Goal: Information Seeking & Learning: Understand process/instructions

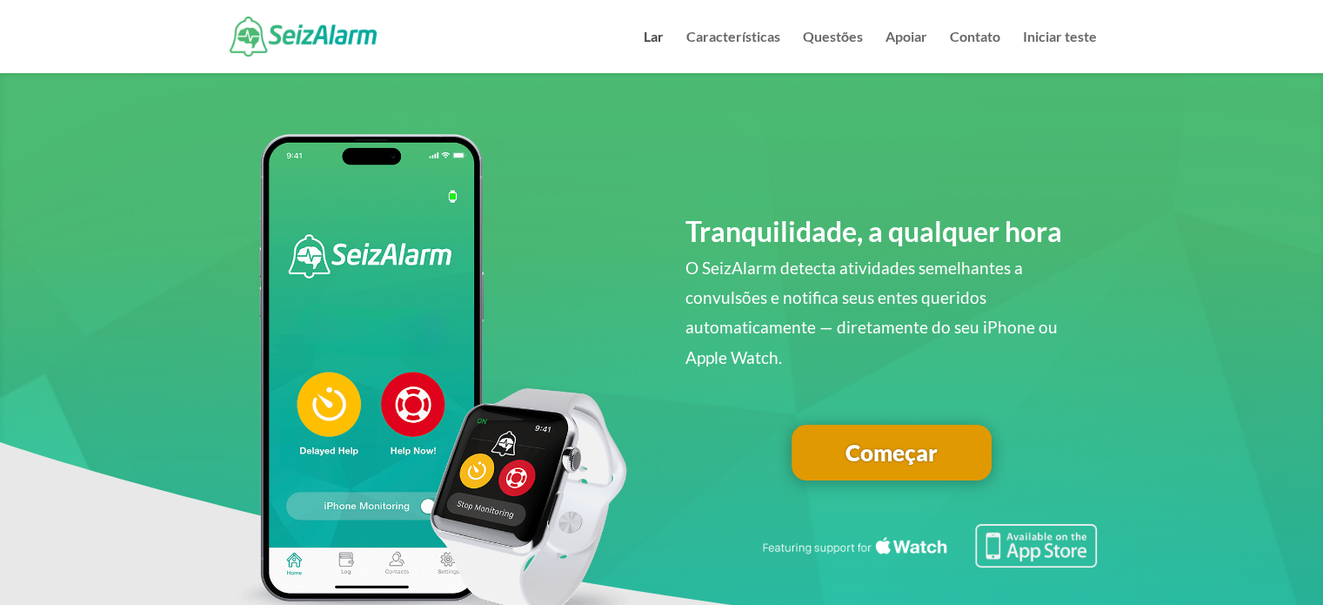
scroll to position [116, 0]
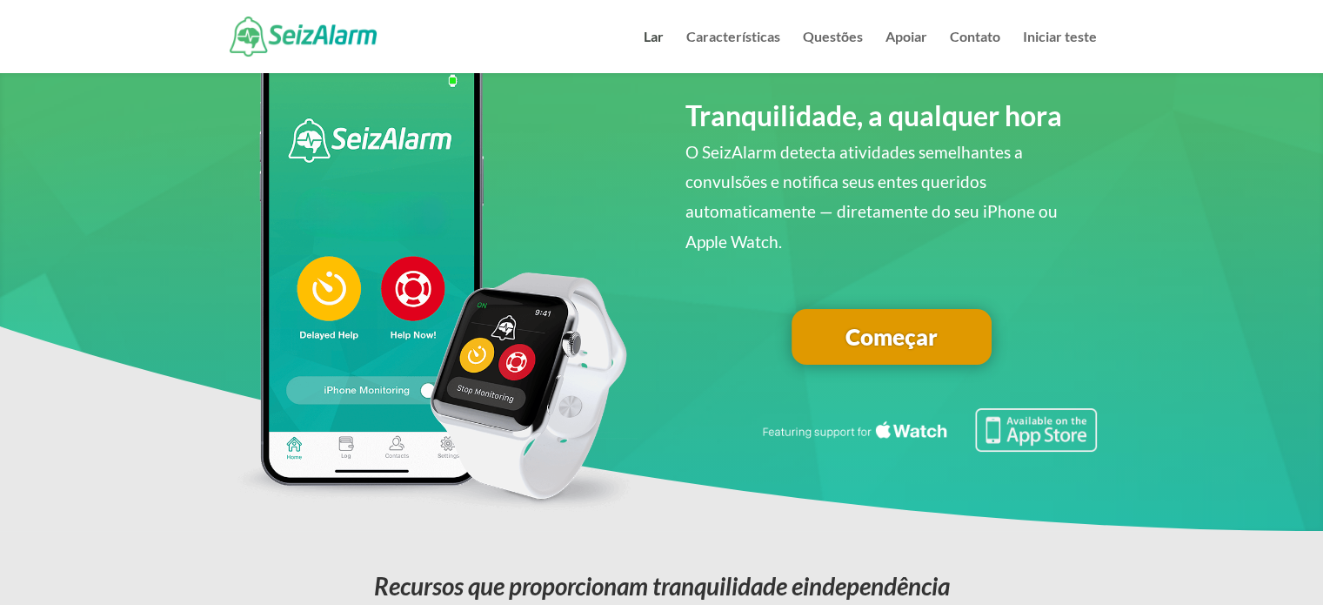
click at [897, 339] on font "Começar" at bounding box center [892, 337] width 92 height 28
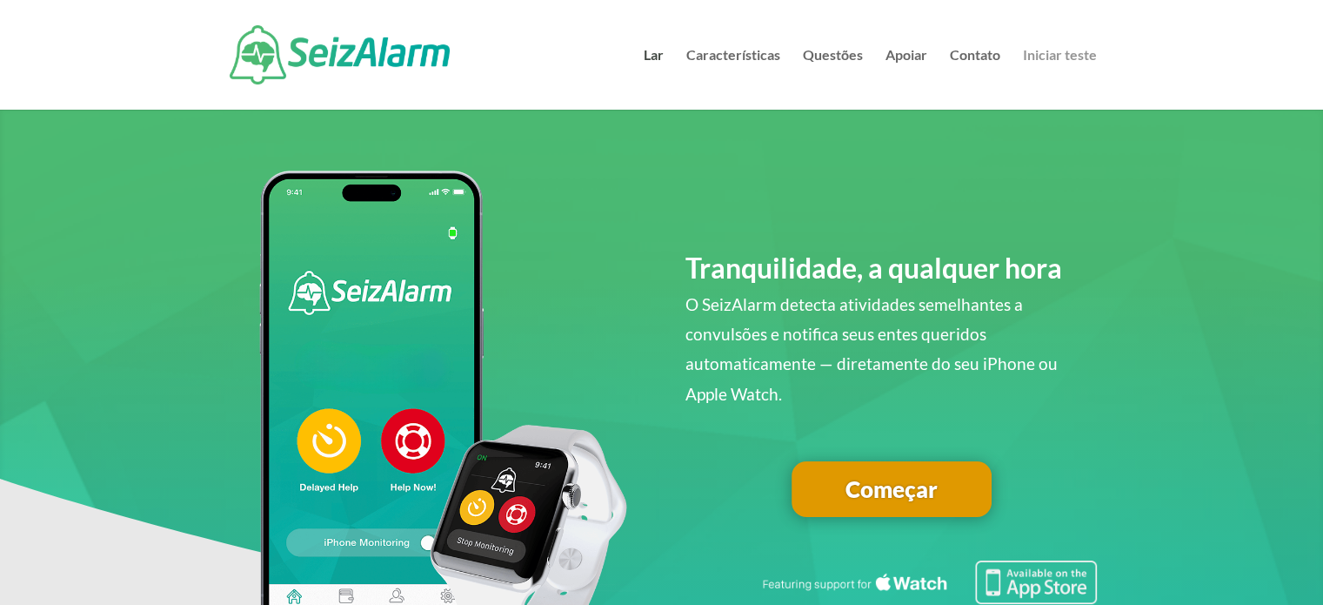
click at [1051, 56] on font "Iniciar teste" at bounding box center [1060, 54] width 74 height 17
click at [759, 136] on span at bounding box center [661, 455] width 1323 height 756
click at [662, 51] on font "Lar" at bounding box center [654, 54] width 20 height 17
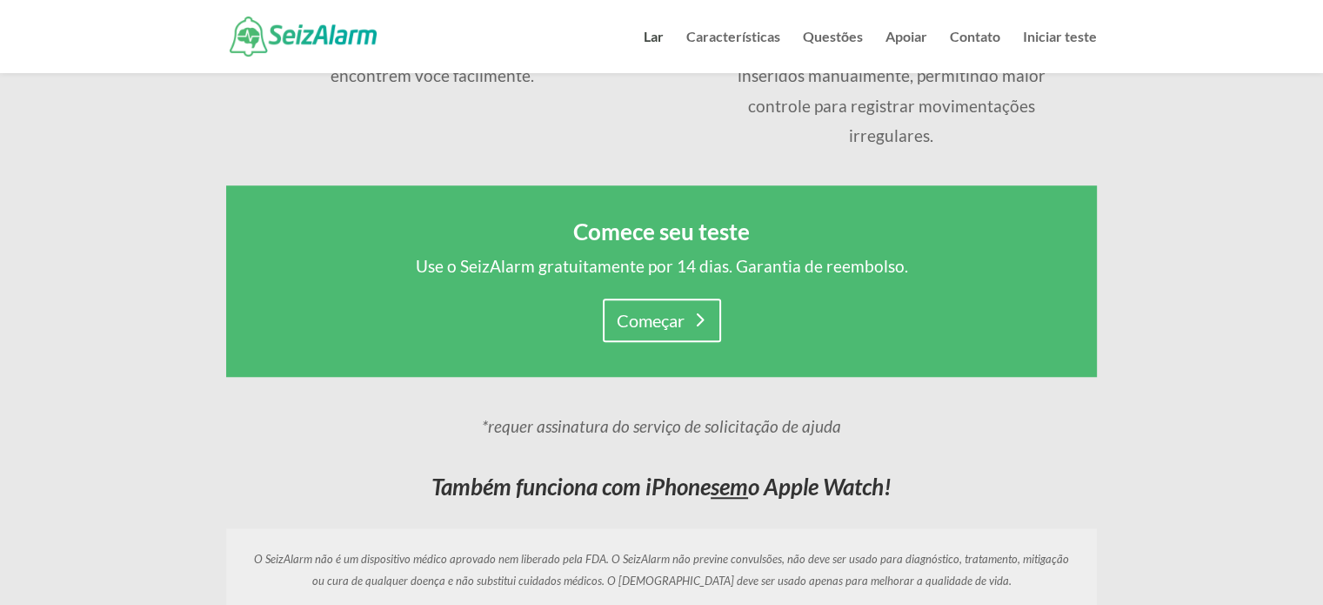
scroll to position [1508, 0]
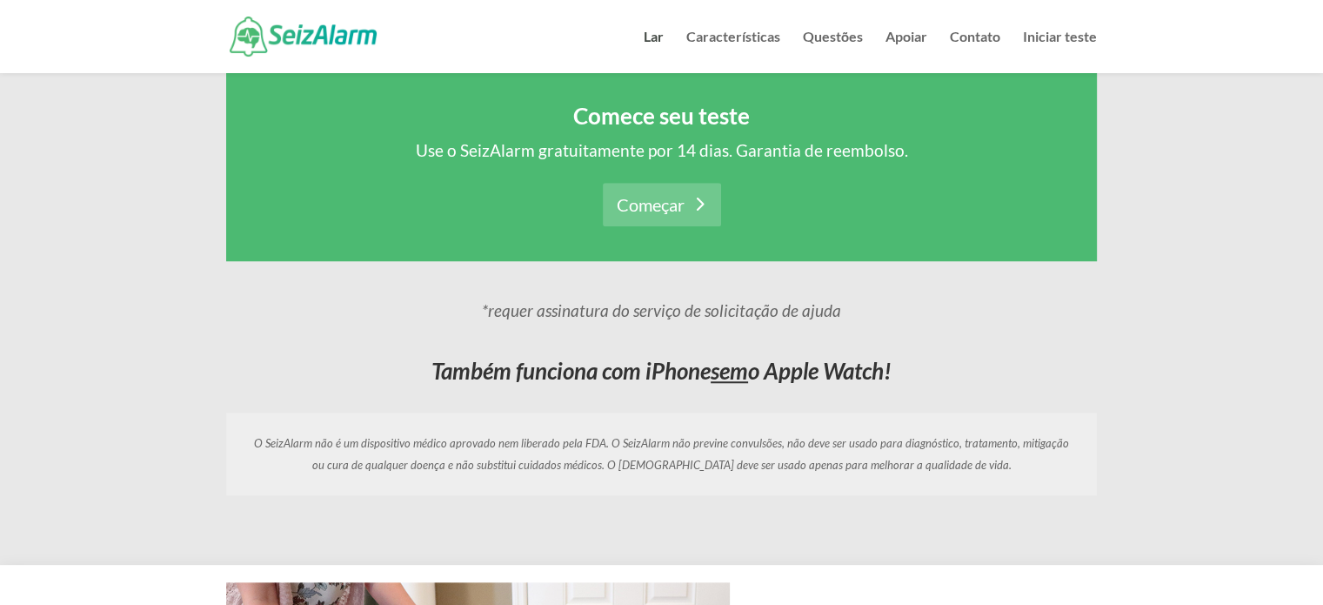
click at [659, 189] on link "Começar" at bounding box center [662, 205] width 118 height 44
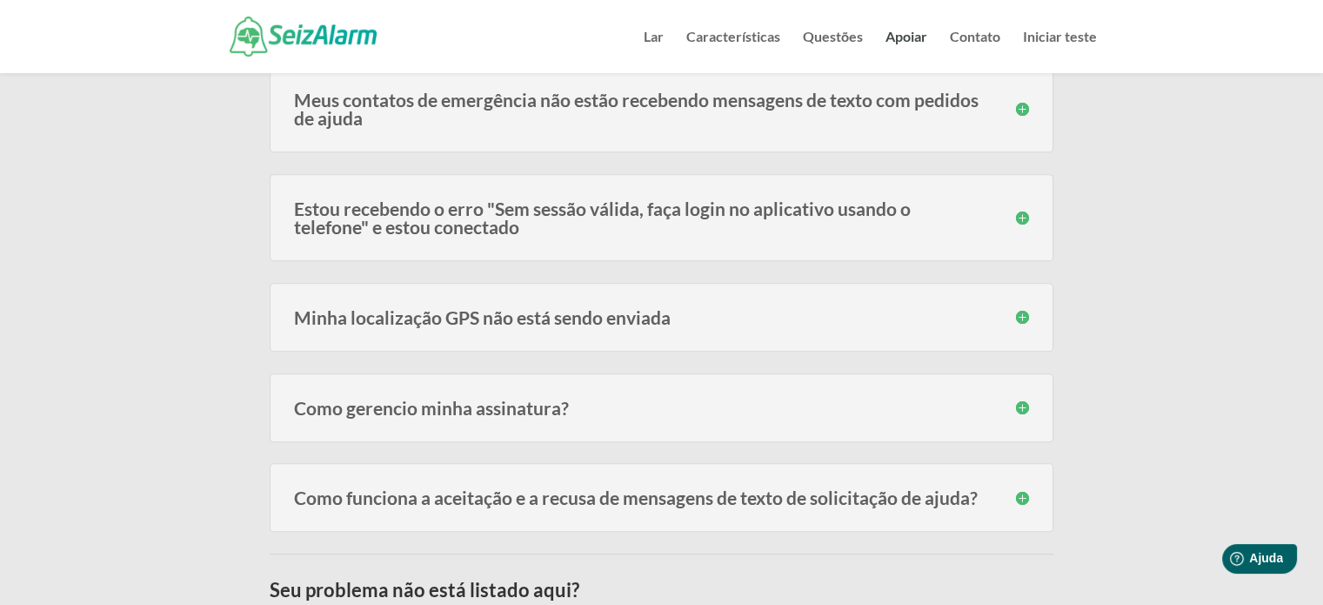
scroll to position [812, 0]
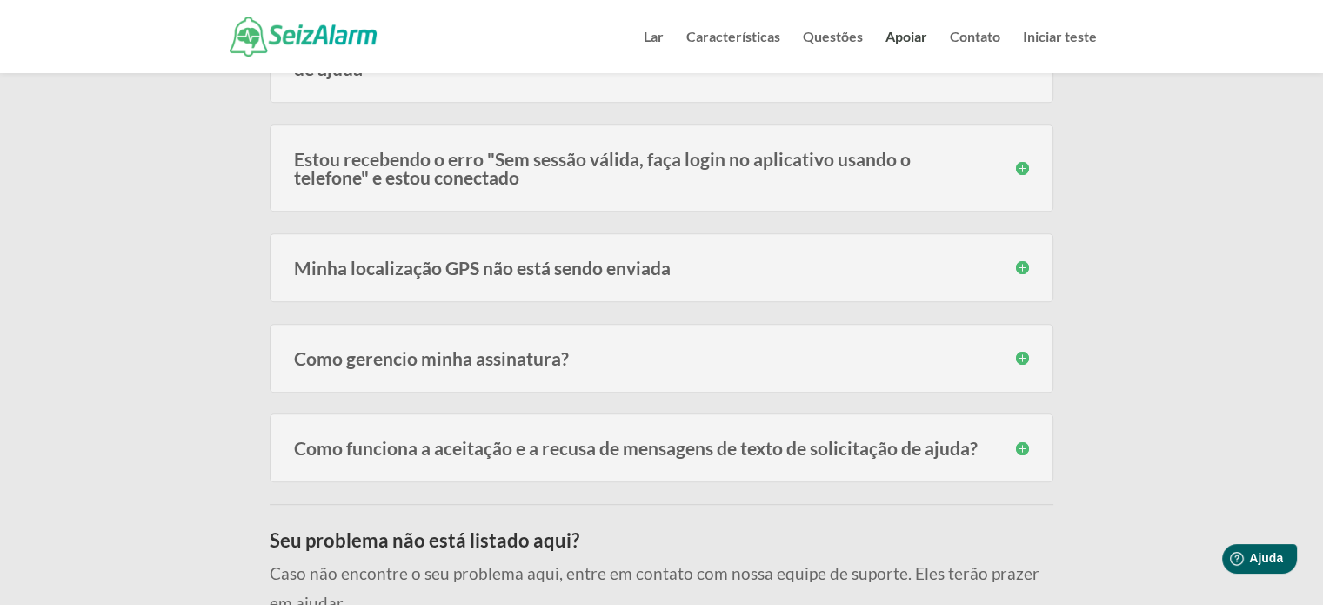
click at [556, 347] on font "Como gerencio minha assinatura?" at bounding box center [431, 358] width 275 height 22
